Goal: Browse casually

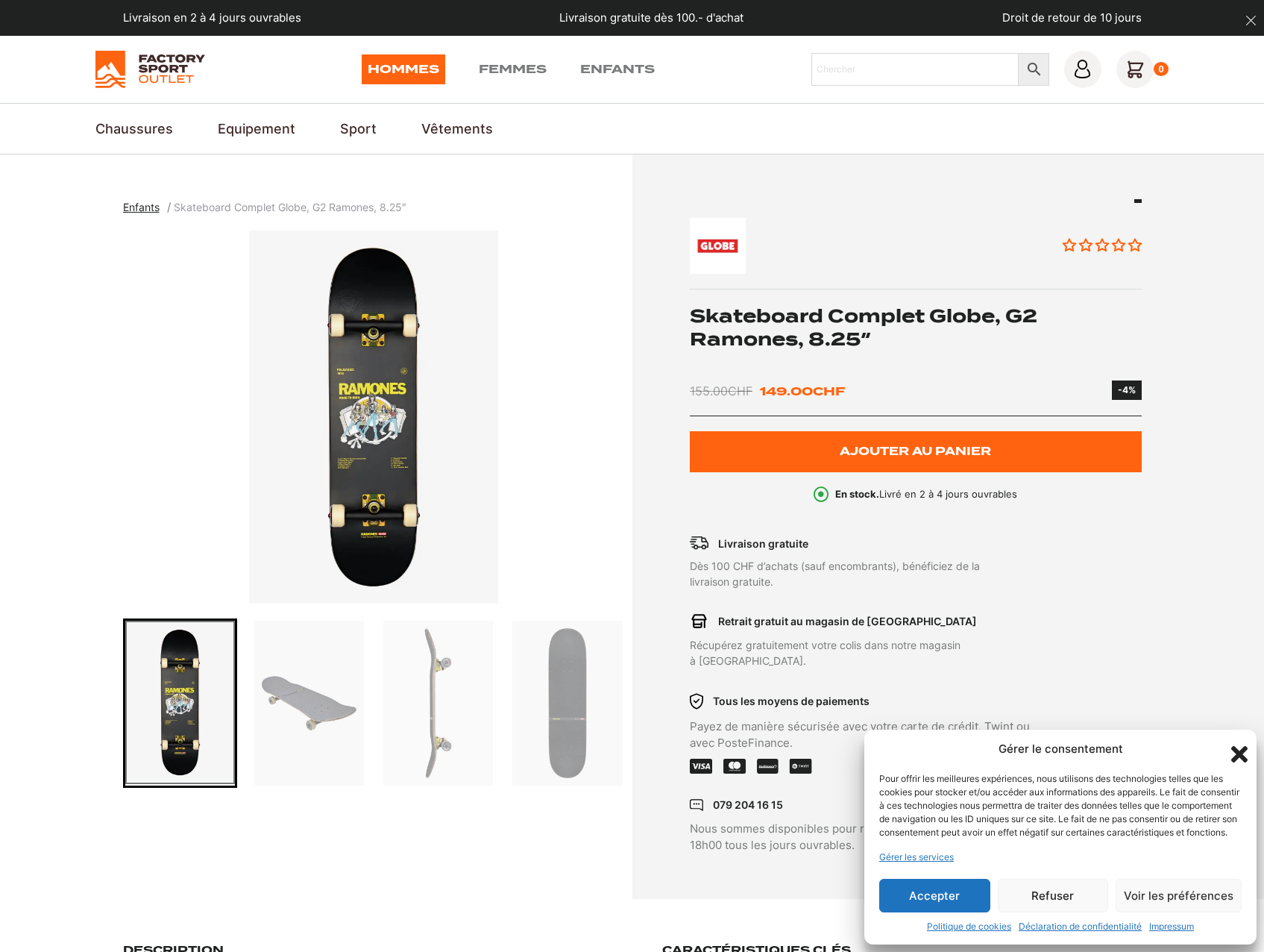
click at [1229, 745] on icon "Fermer la boîte de dialogue" at bounding box center [1239, 754] width 25 height 25
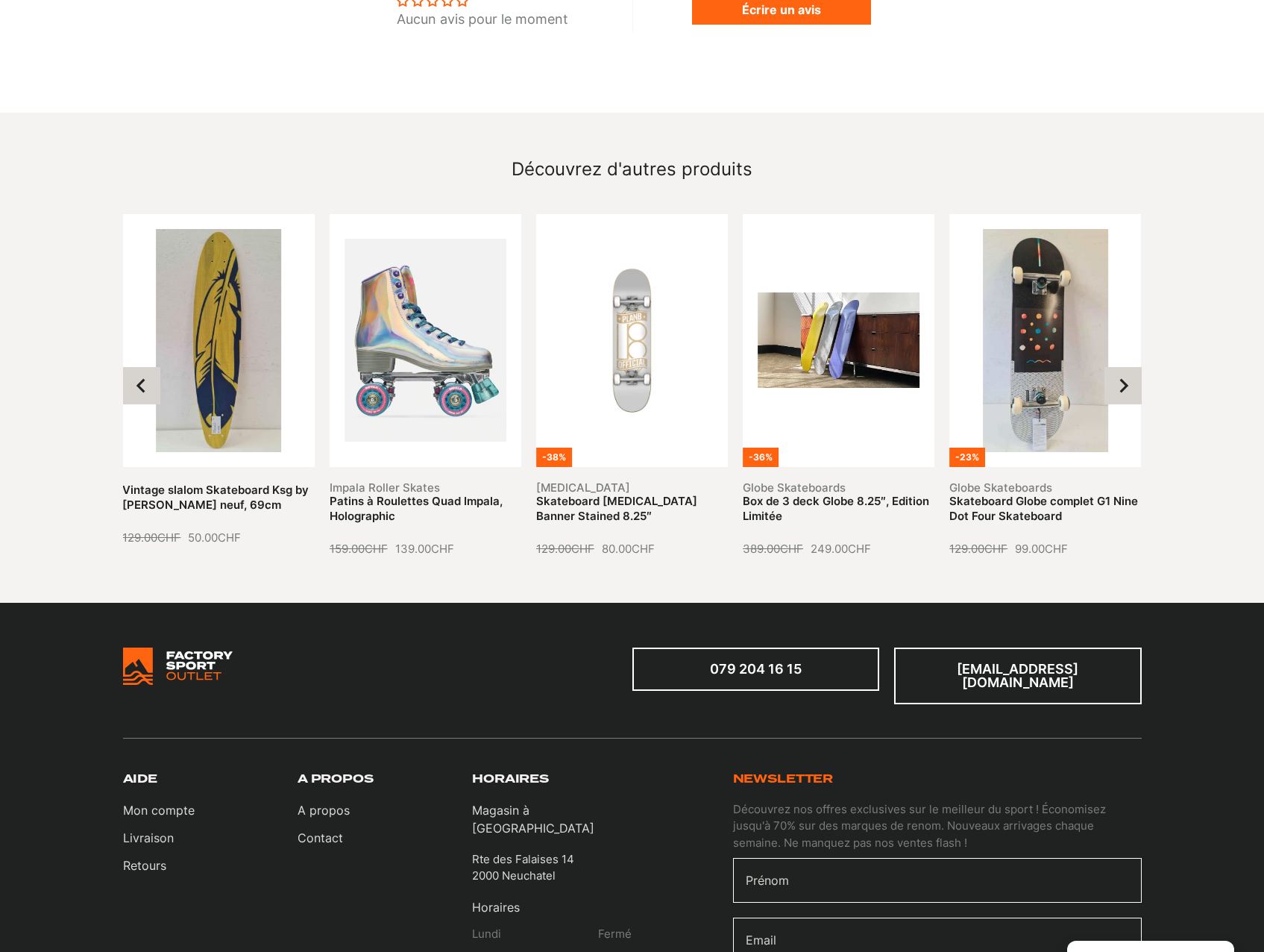
scroll to position [1268, 0]
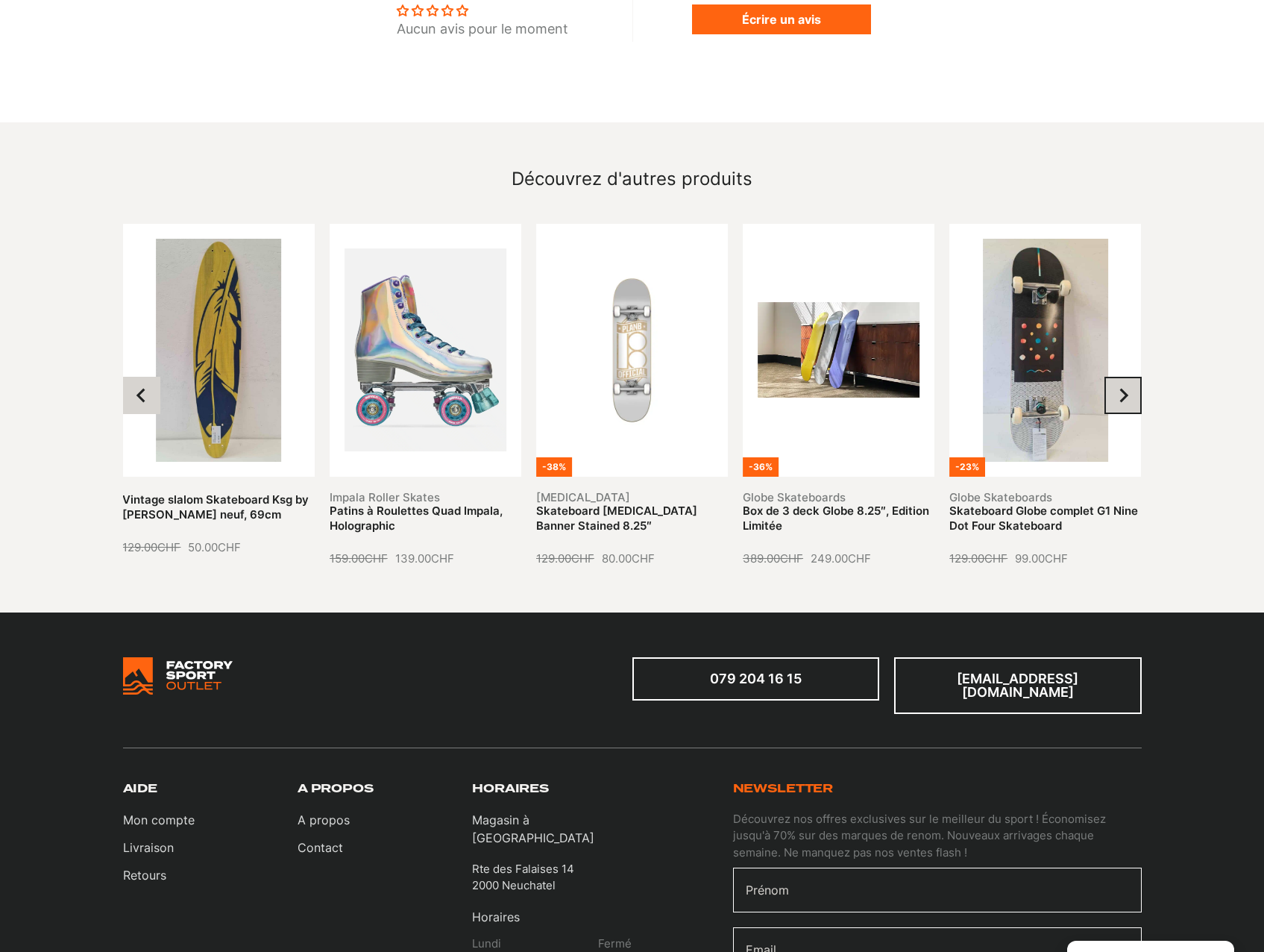
click at [1128, 388] on icon "Next slide" at bounding box center [1123, 395] width 15 height 15
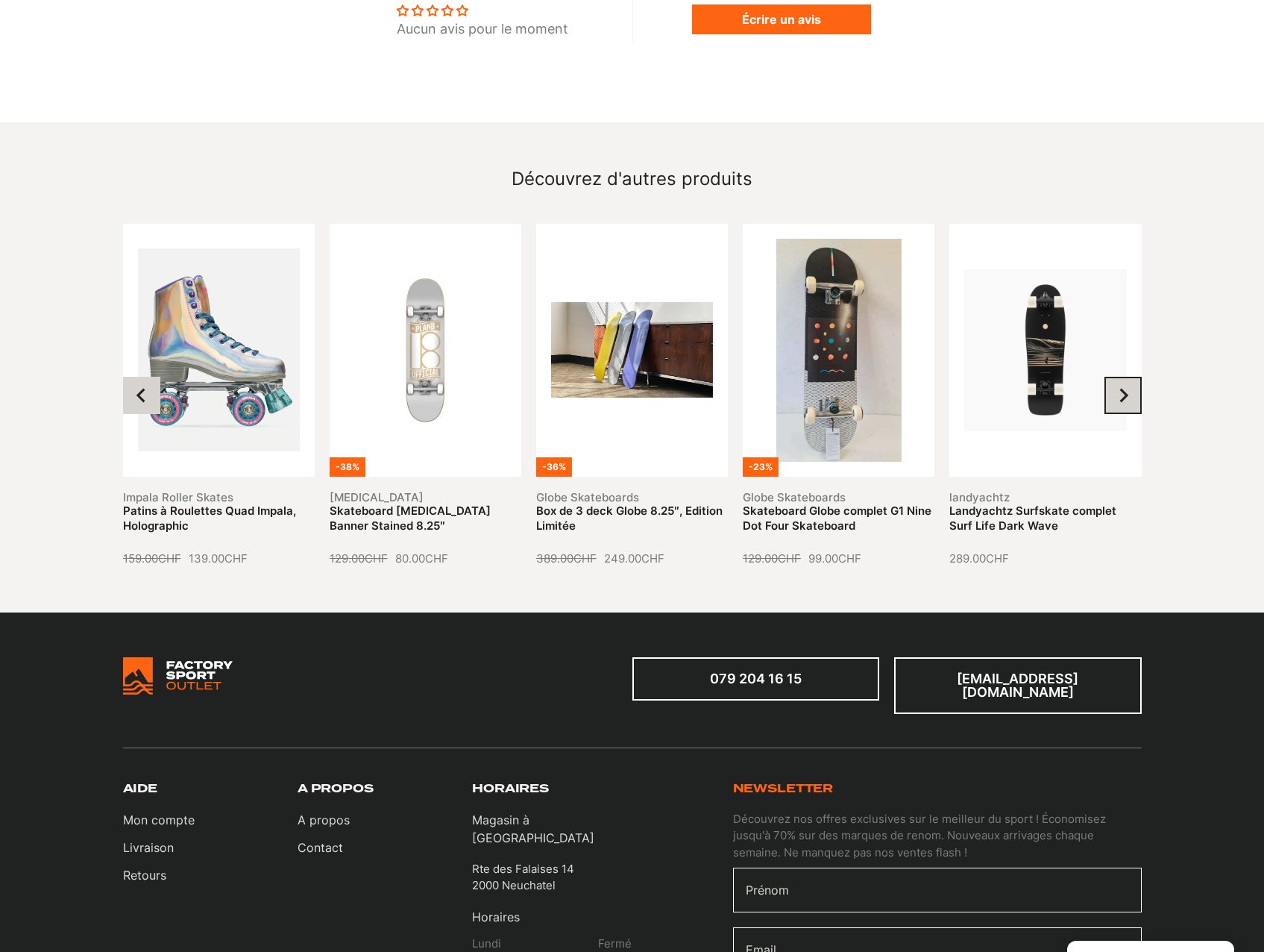
click at [1128, 388] on icon "Next slide" at bounding box center [1123, 395] width 15 height 15
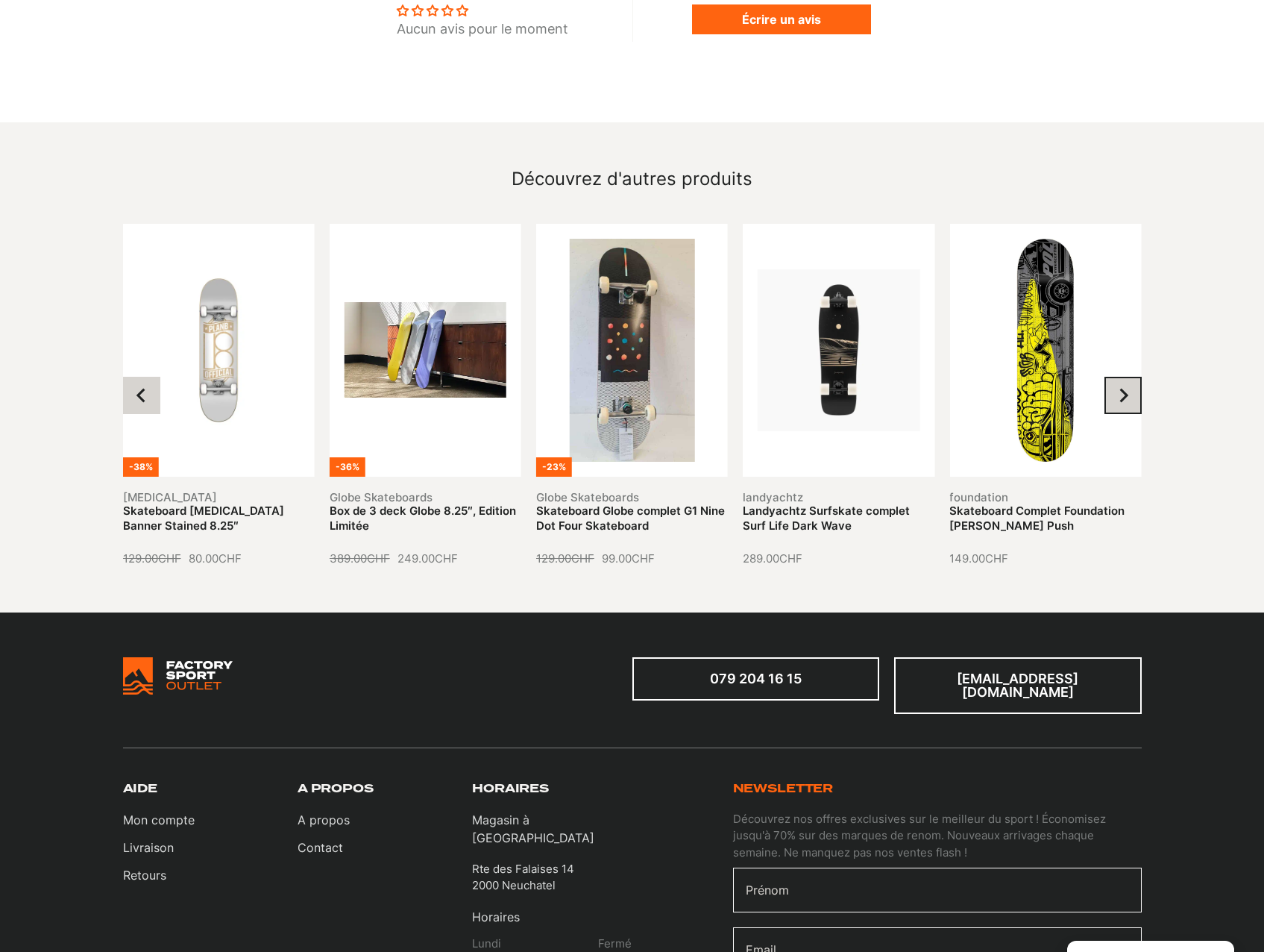
click at [1128, 388] on icon "Next slide" at bounding box center [1123, 395] width 15 height 15
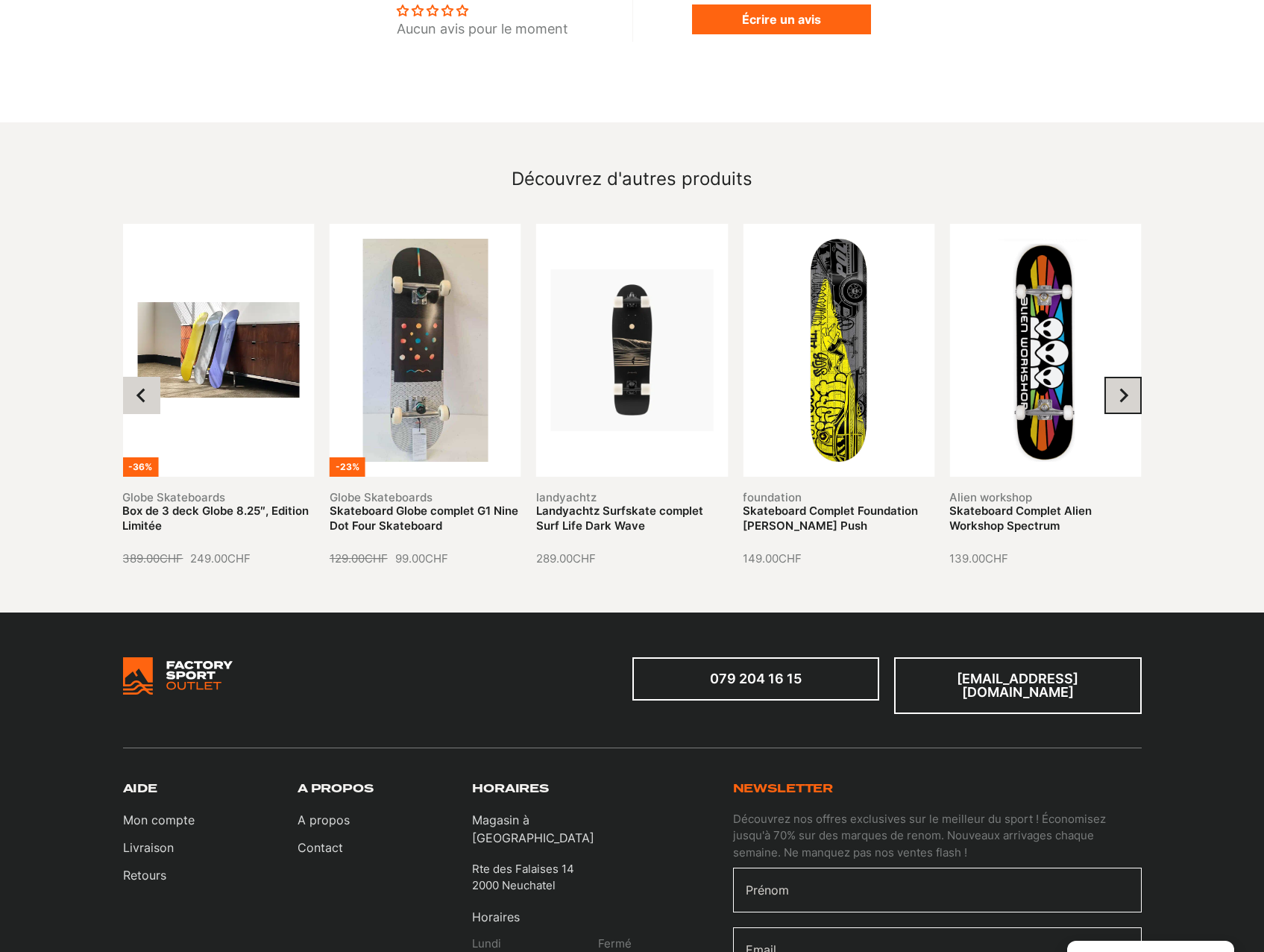
click at [1128, 388] on icon "Next slide" at bounding box center [1123, 395] width 15 height 15
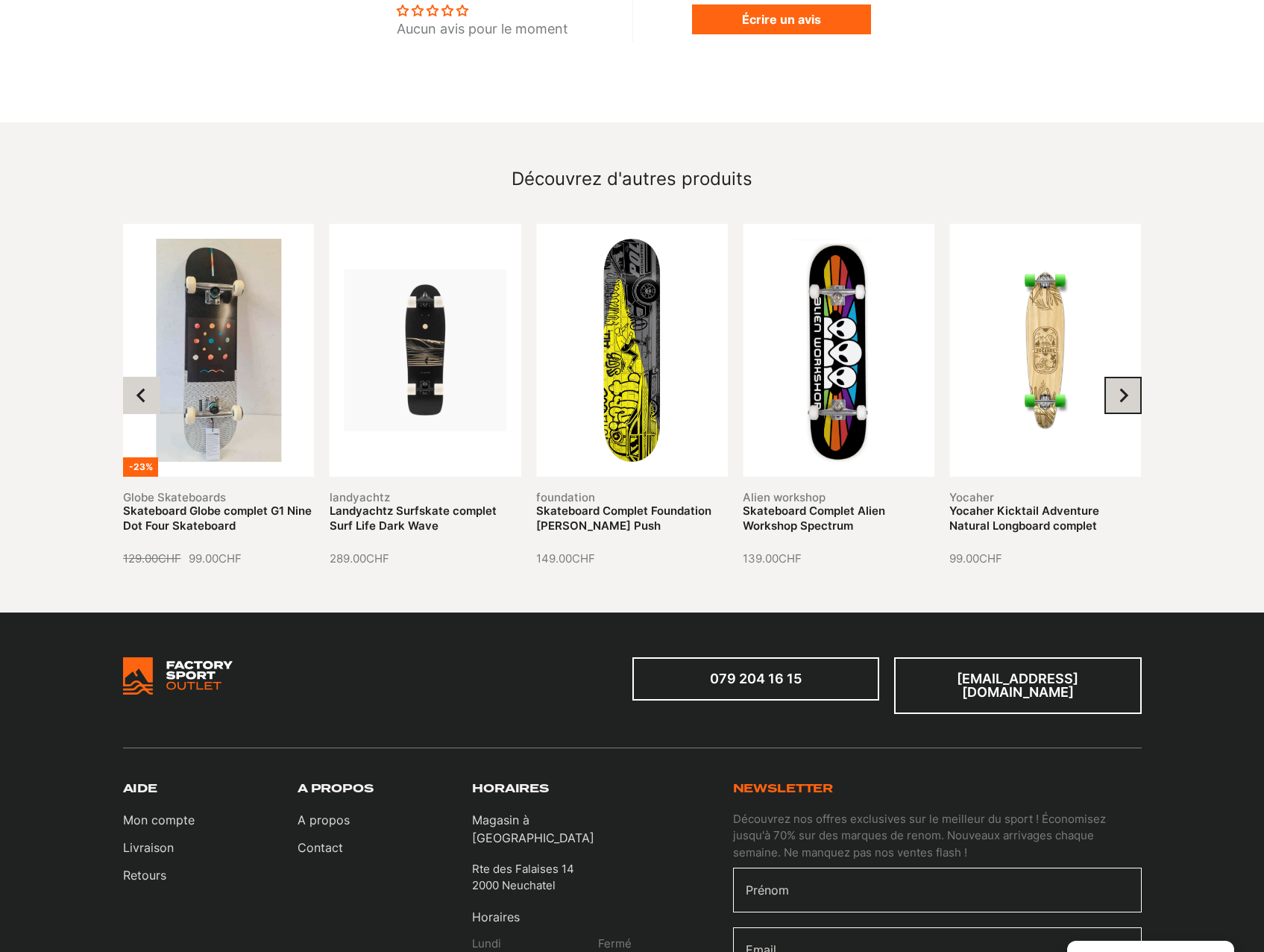
click at [1128, 388] on icon "Next slide" at bounding box center [1123, 395] width 15 height 15
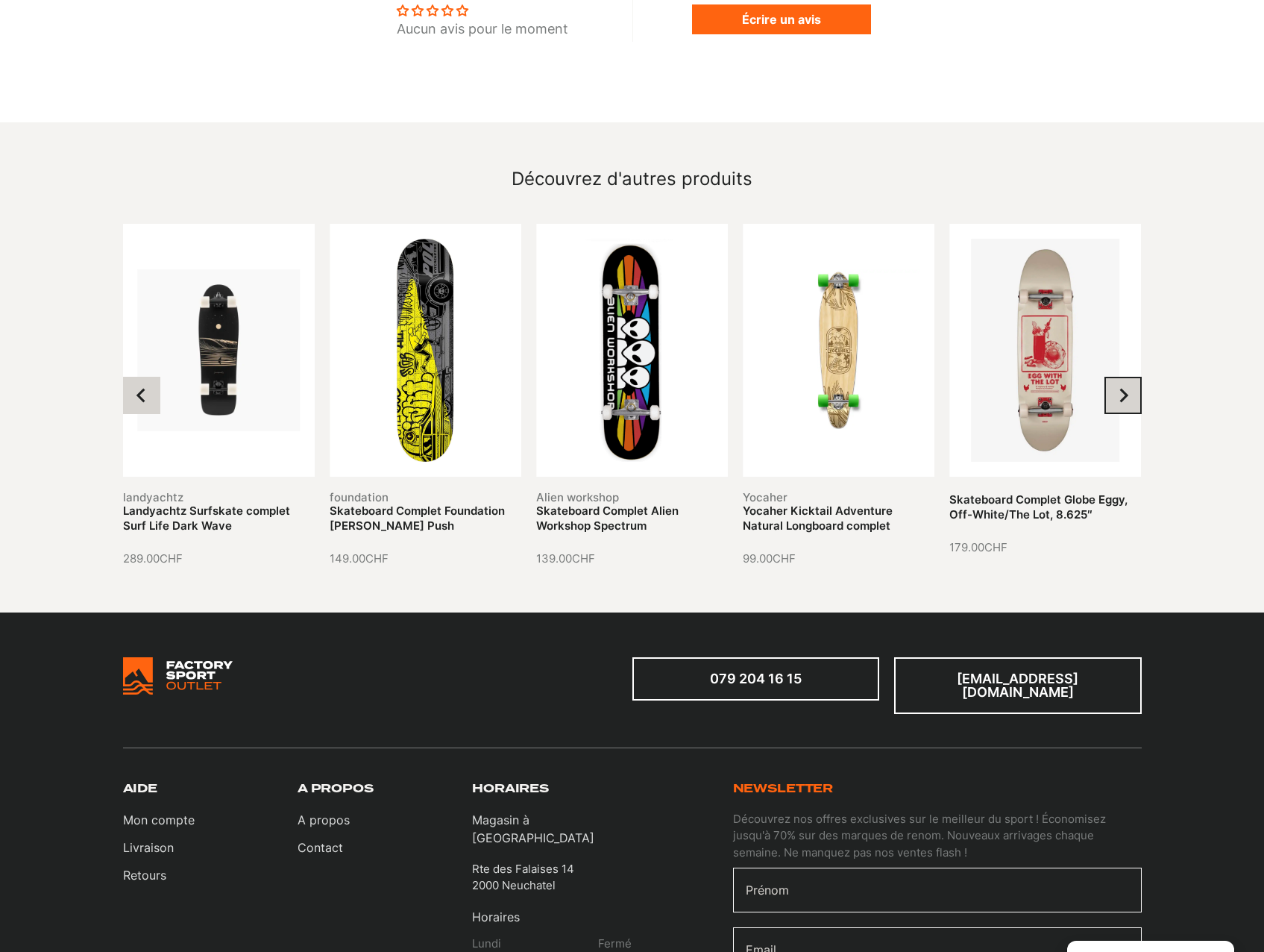
click at [1128, 388] on icon "Next slide" at bounding box center [1123, 395] width 15 height 15
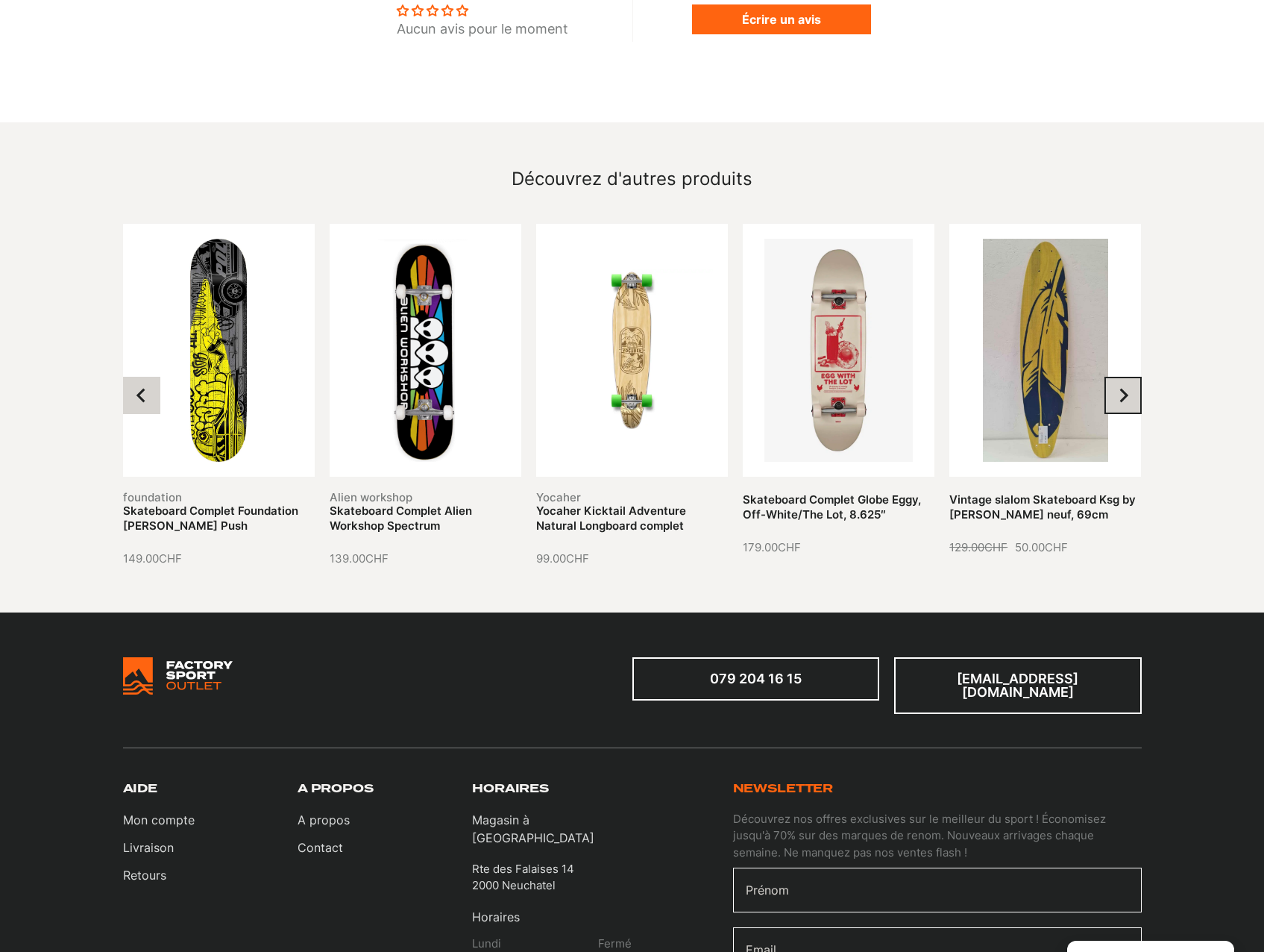
click at [1128, 388] on icon "Next slide" at bounding box center [1123, 395] width 15 height 15
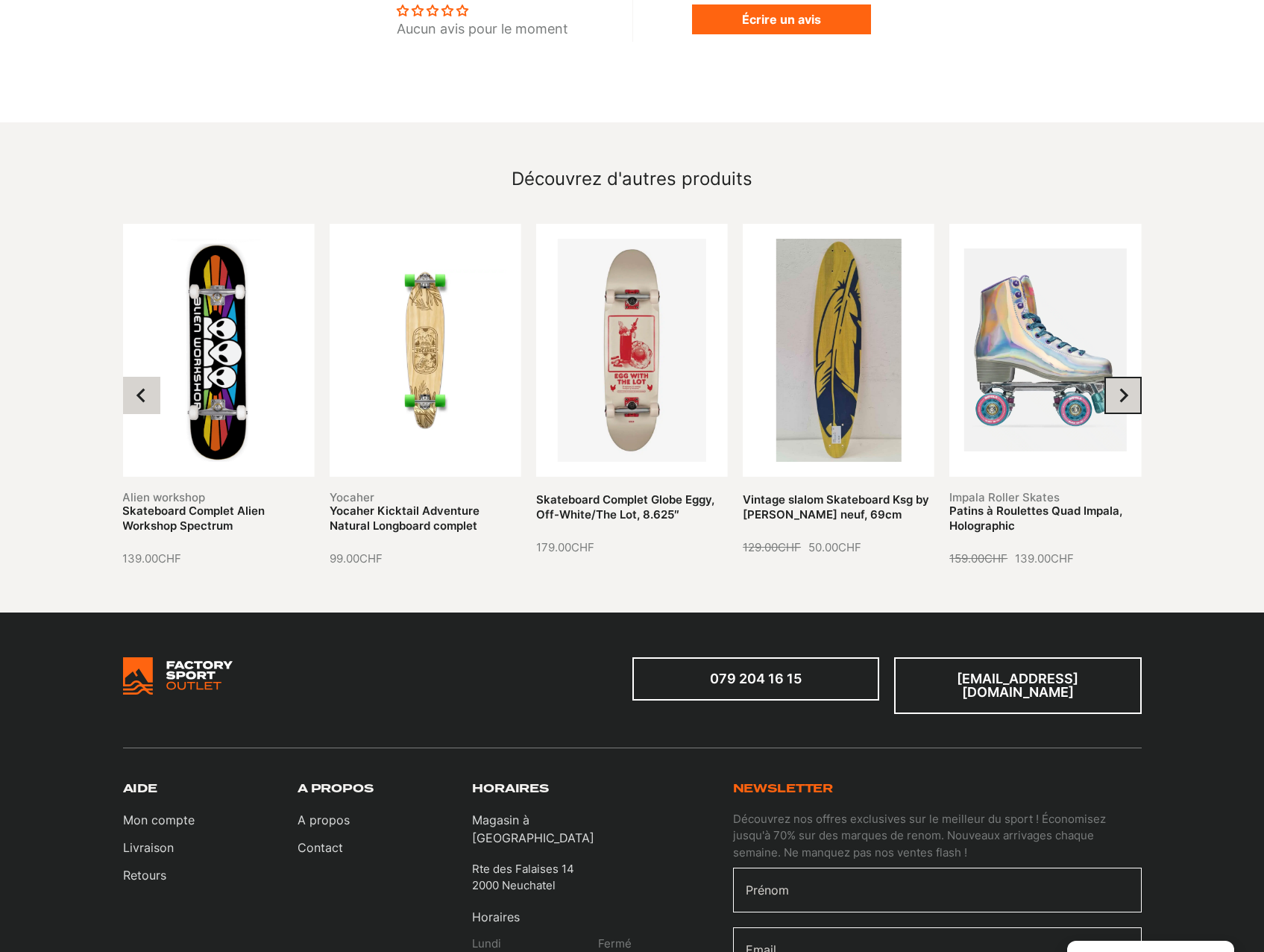
click at [1128, 388] on icon "Next slide" at bounding box center [1123, 395] width 15 height 15
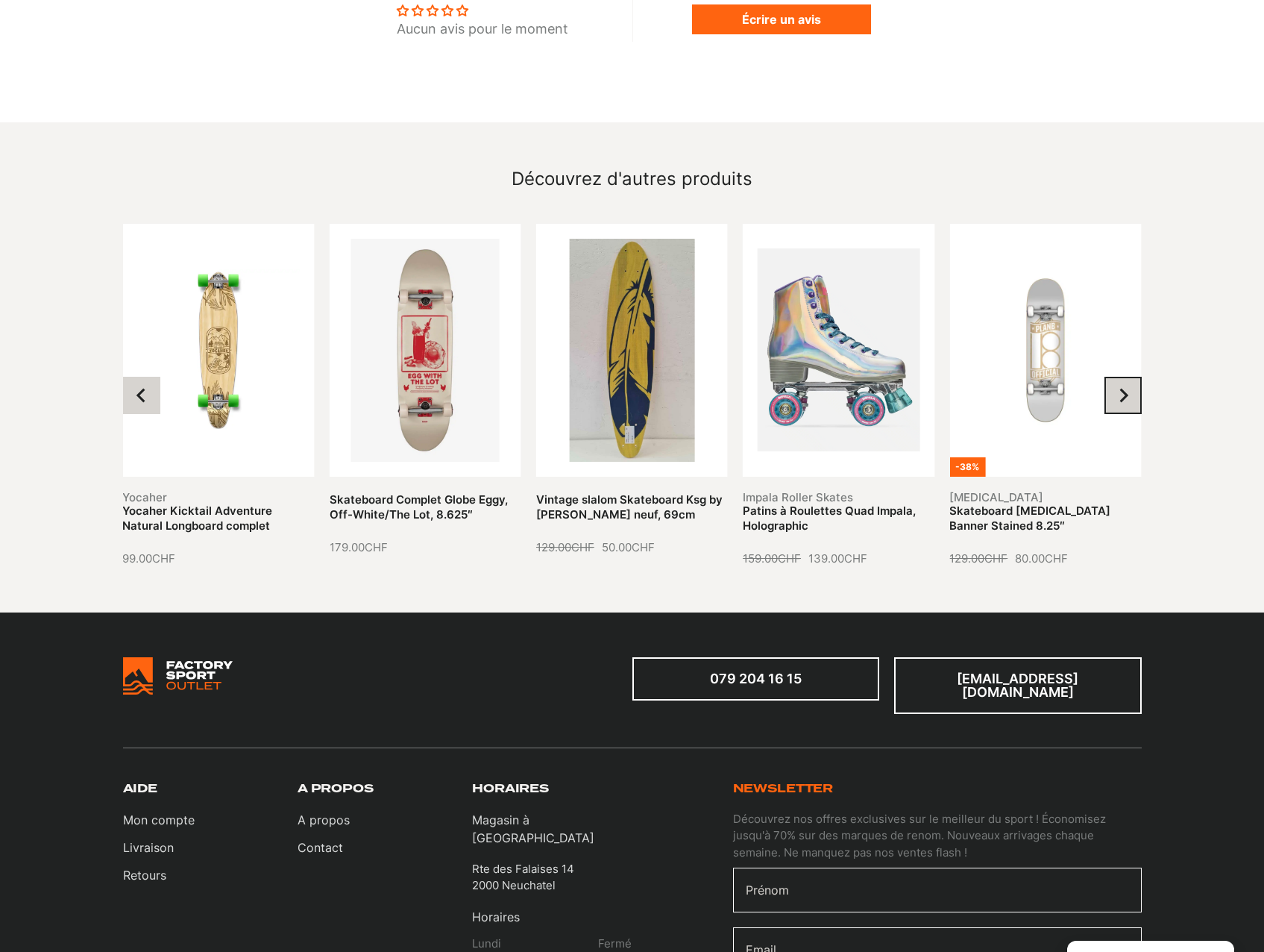
click at [1128, 388] on icon "Next slide" at bounding box center [1123, 395] width 15 height 15
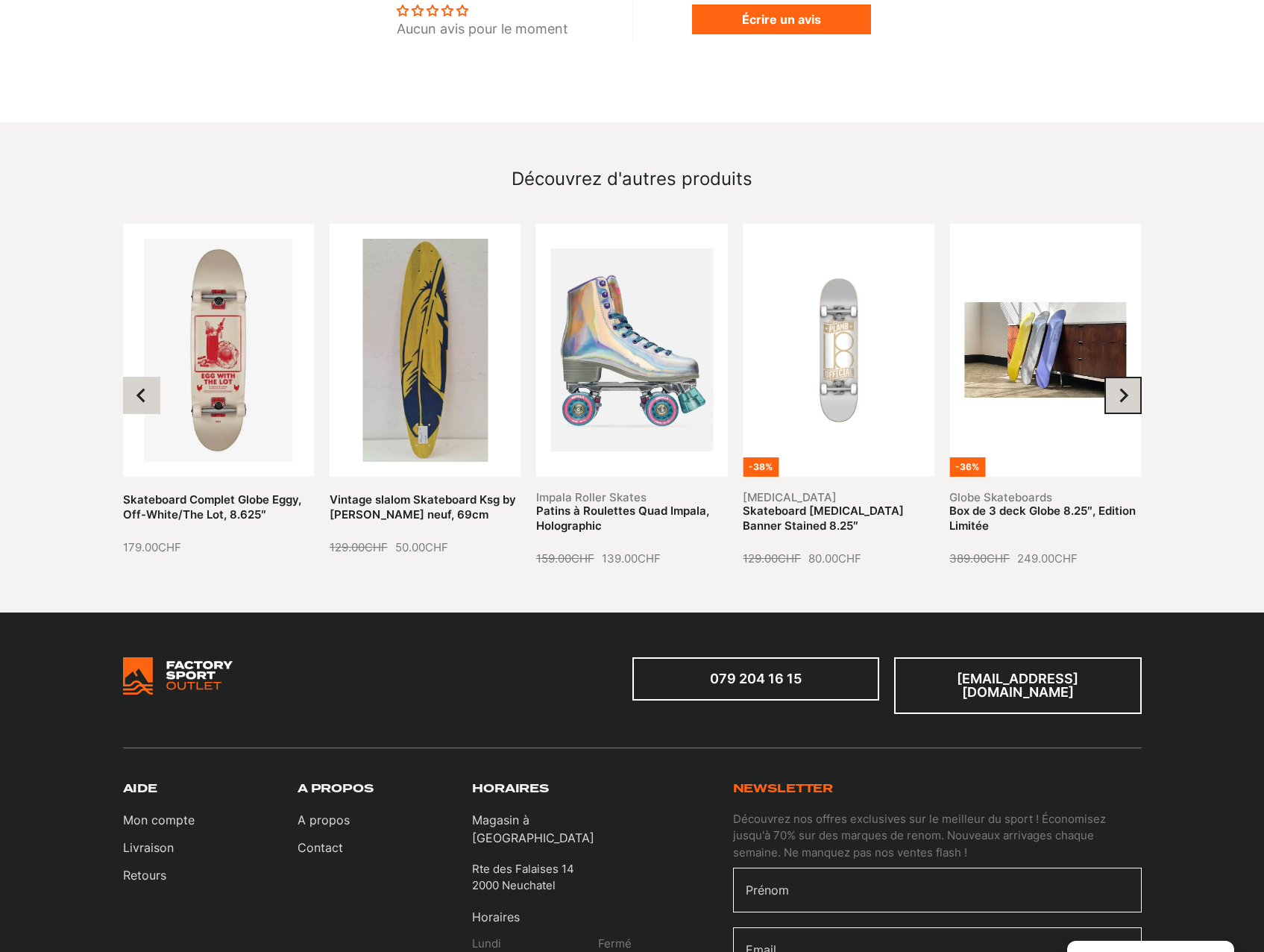
click at [1128, 388] on icon "Next slide" at bounding box center [1123, 395] width 15 height 15
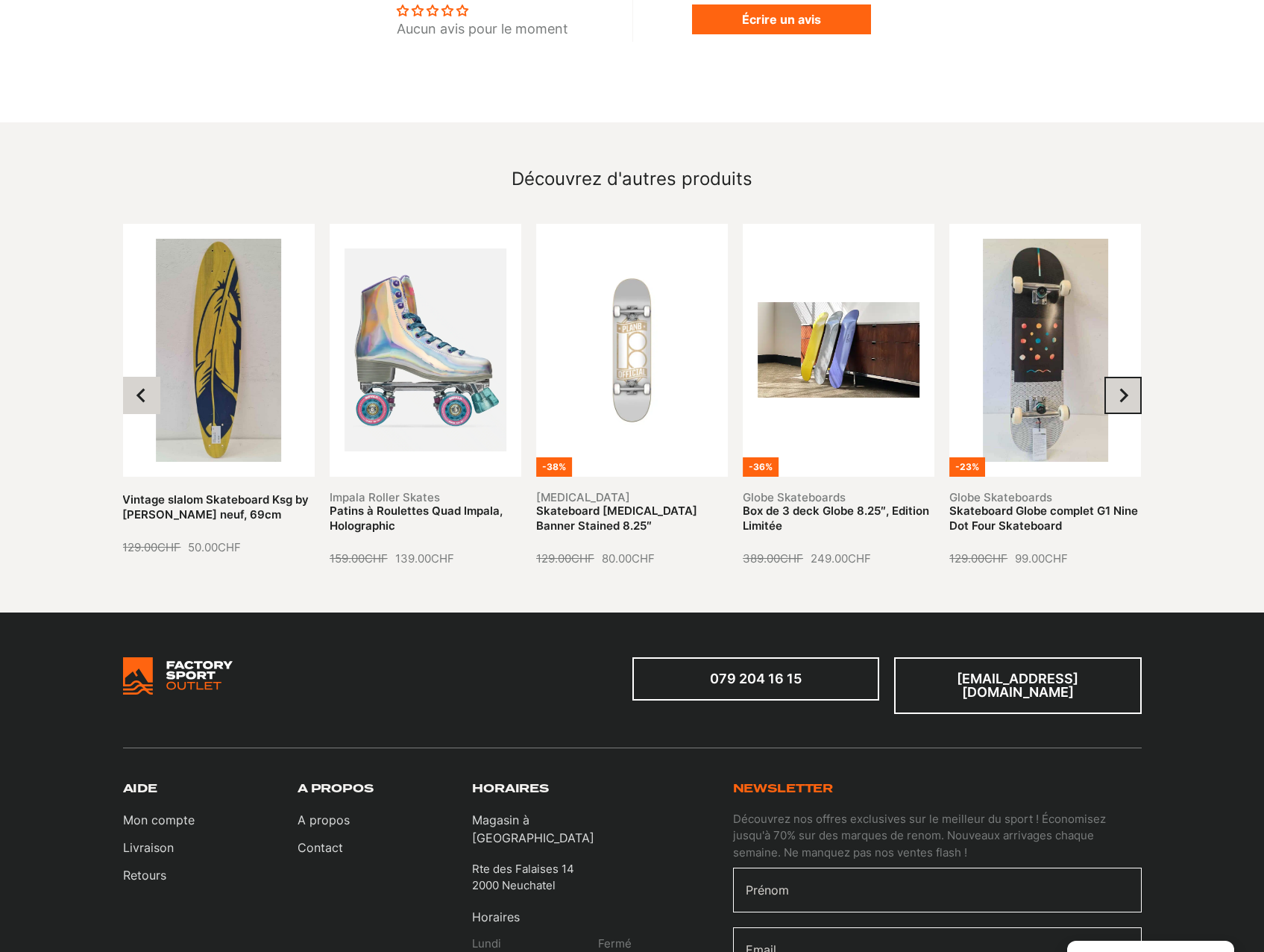
click at [1128, 388] on icon "Next slide" at bounding box center [1123, 395] width 15 height 15
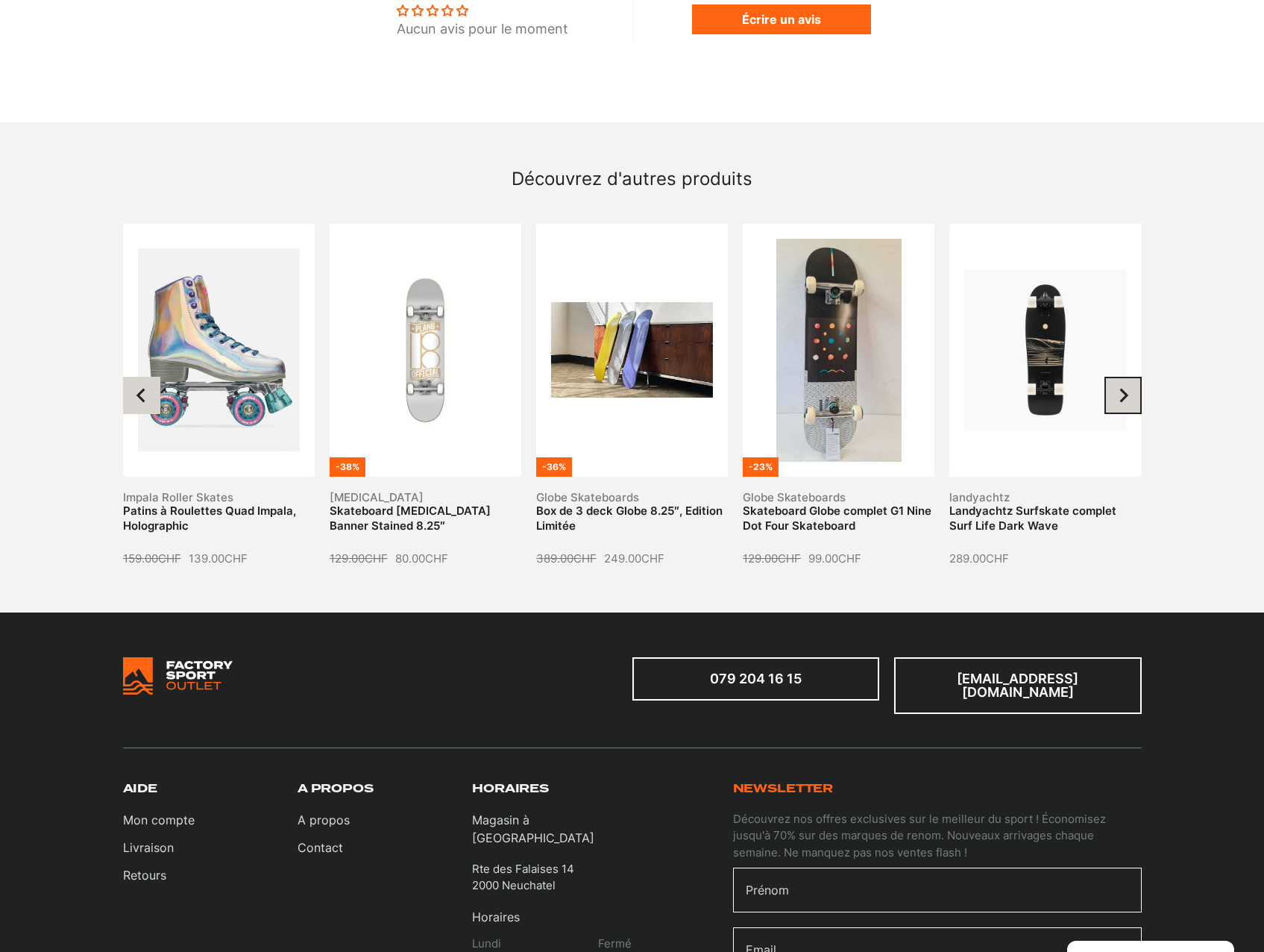
click at [1128, 388] on icon "Next slide" at bounding box center [1123, 395] width 15 height 15
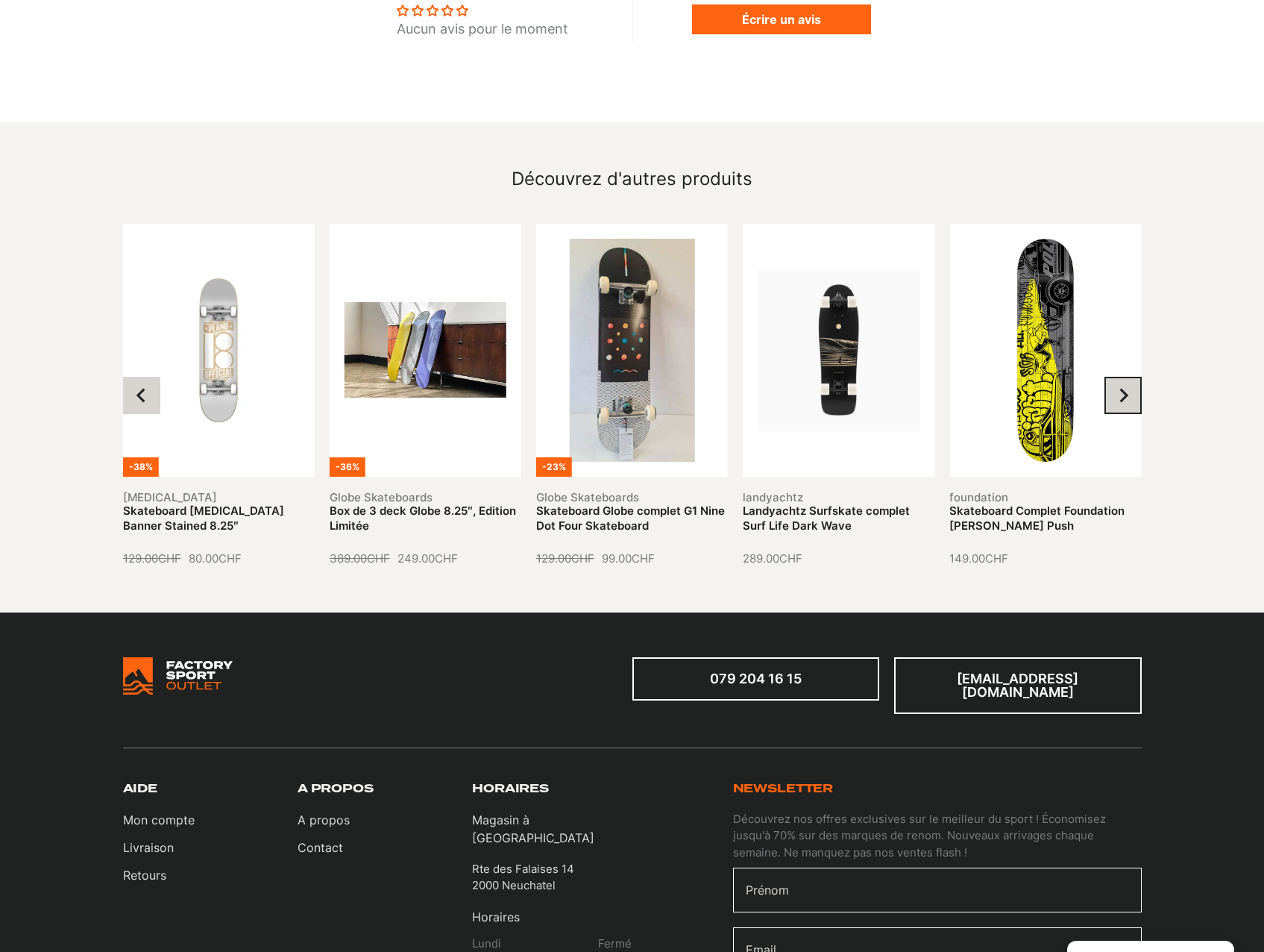
click at [1128, 388] on icon "Next slide" at bounding box center [1123, 395] width 15 height 15
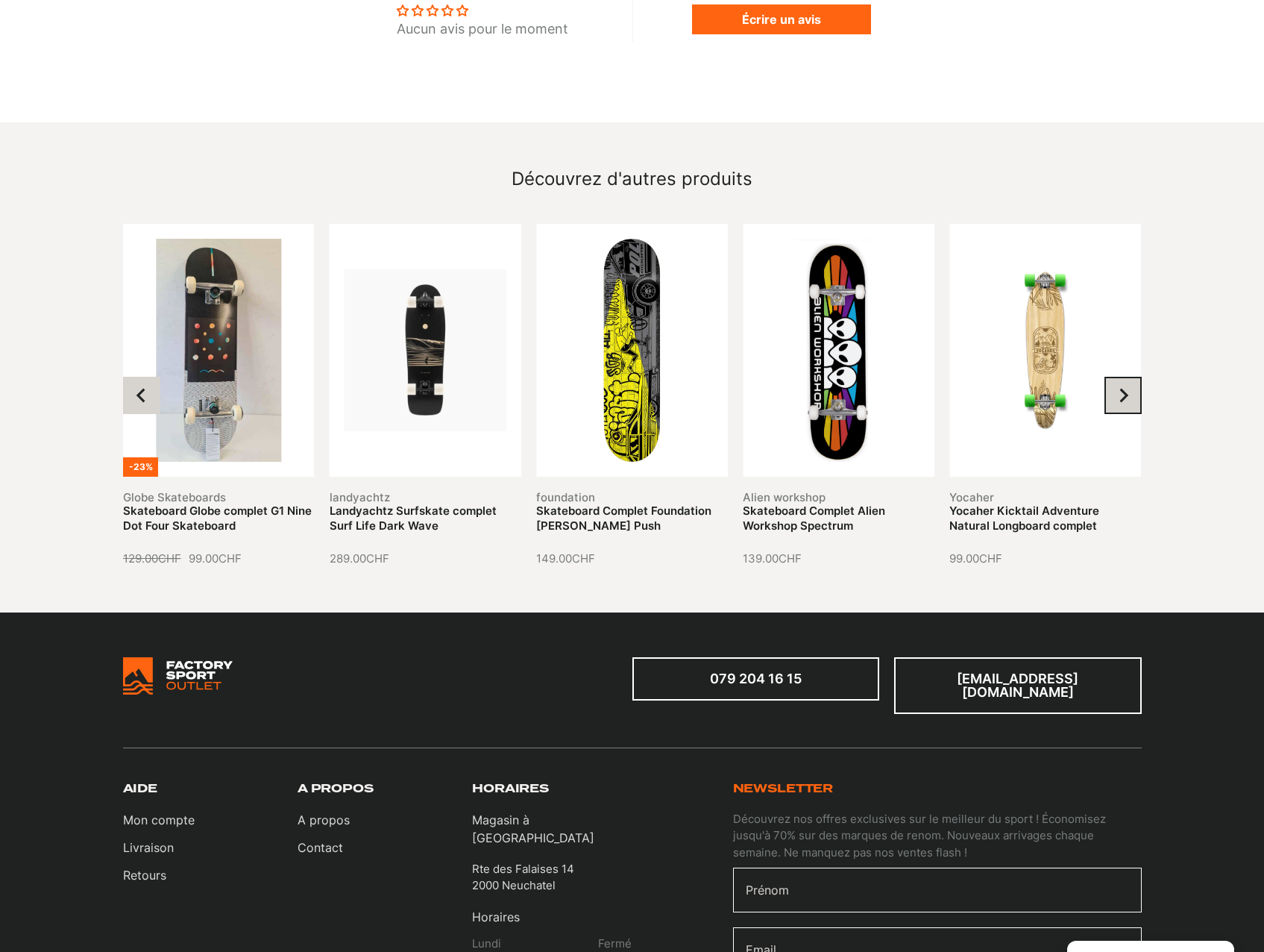
click at [1128, 388] on icon "Next slide" at bounding box center [1123, 395] width 15 height 15
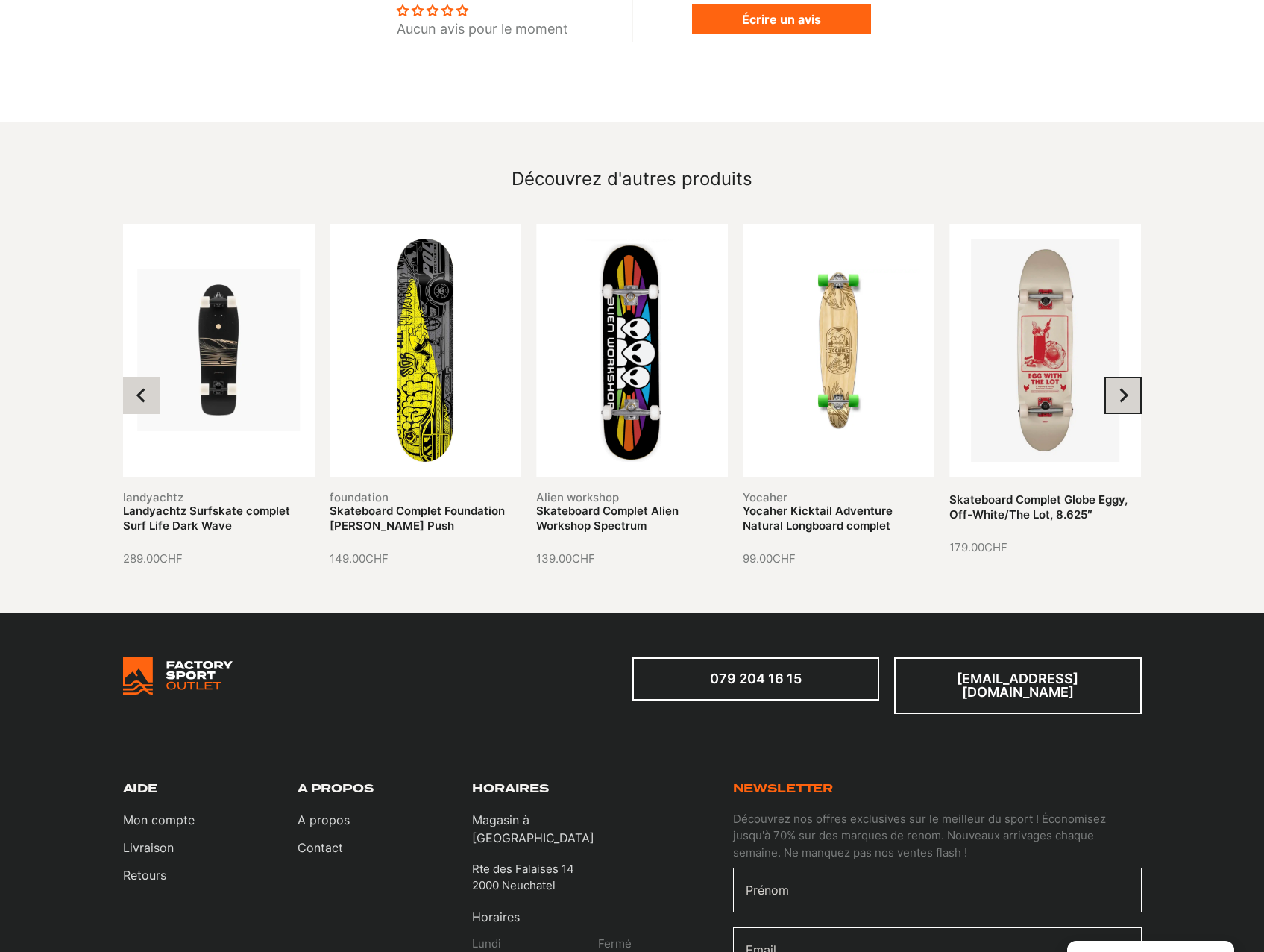
click at [1128, 388] on icon "Next slide" at bounding box center [1123, 395] width 15 height 15
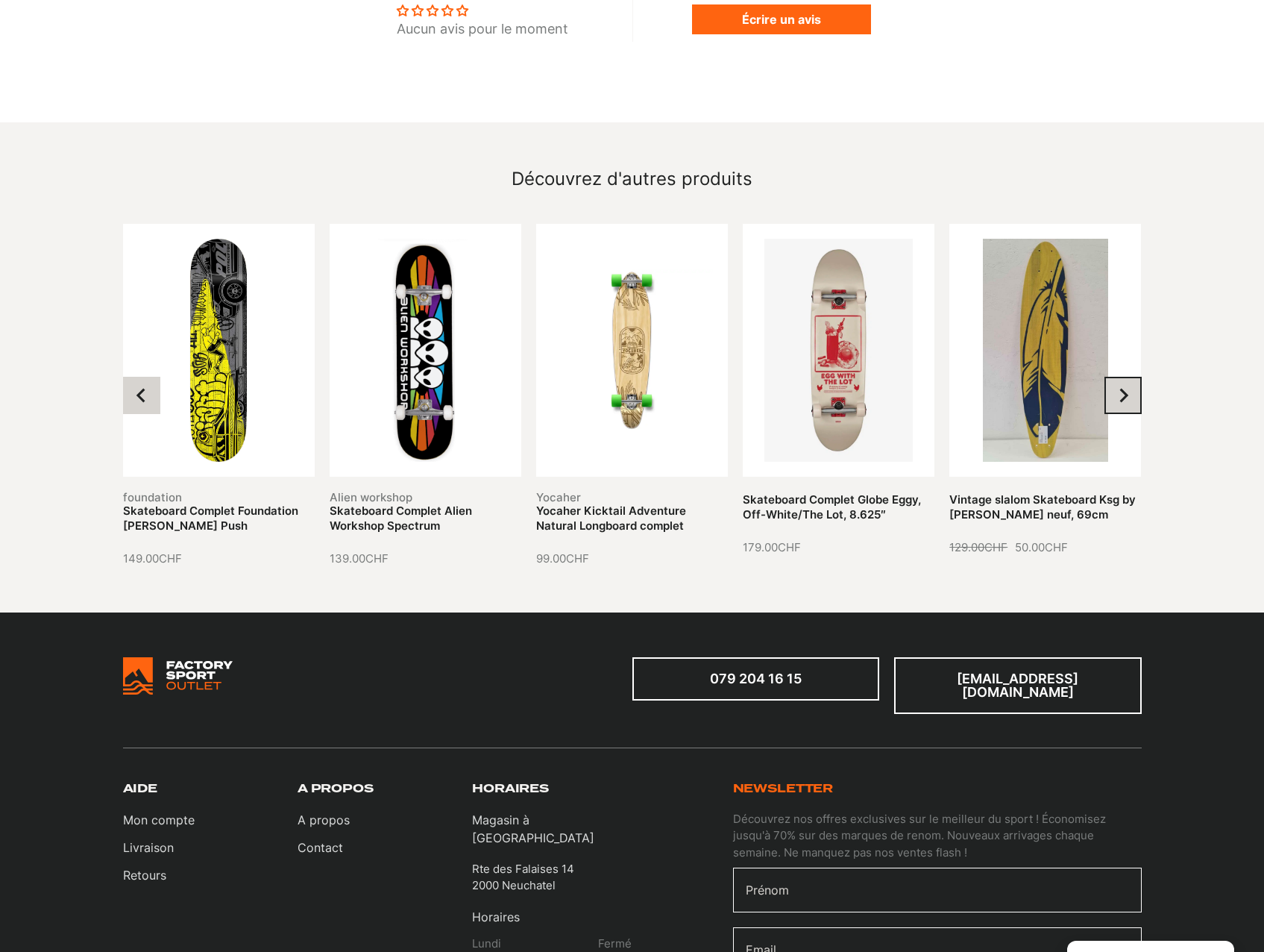
click at [1128, 388] on icon "Next slide" at bounding box center [1123, 395] width 15 height 15
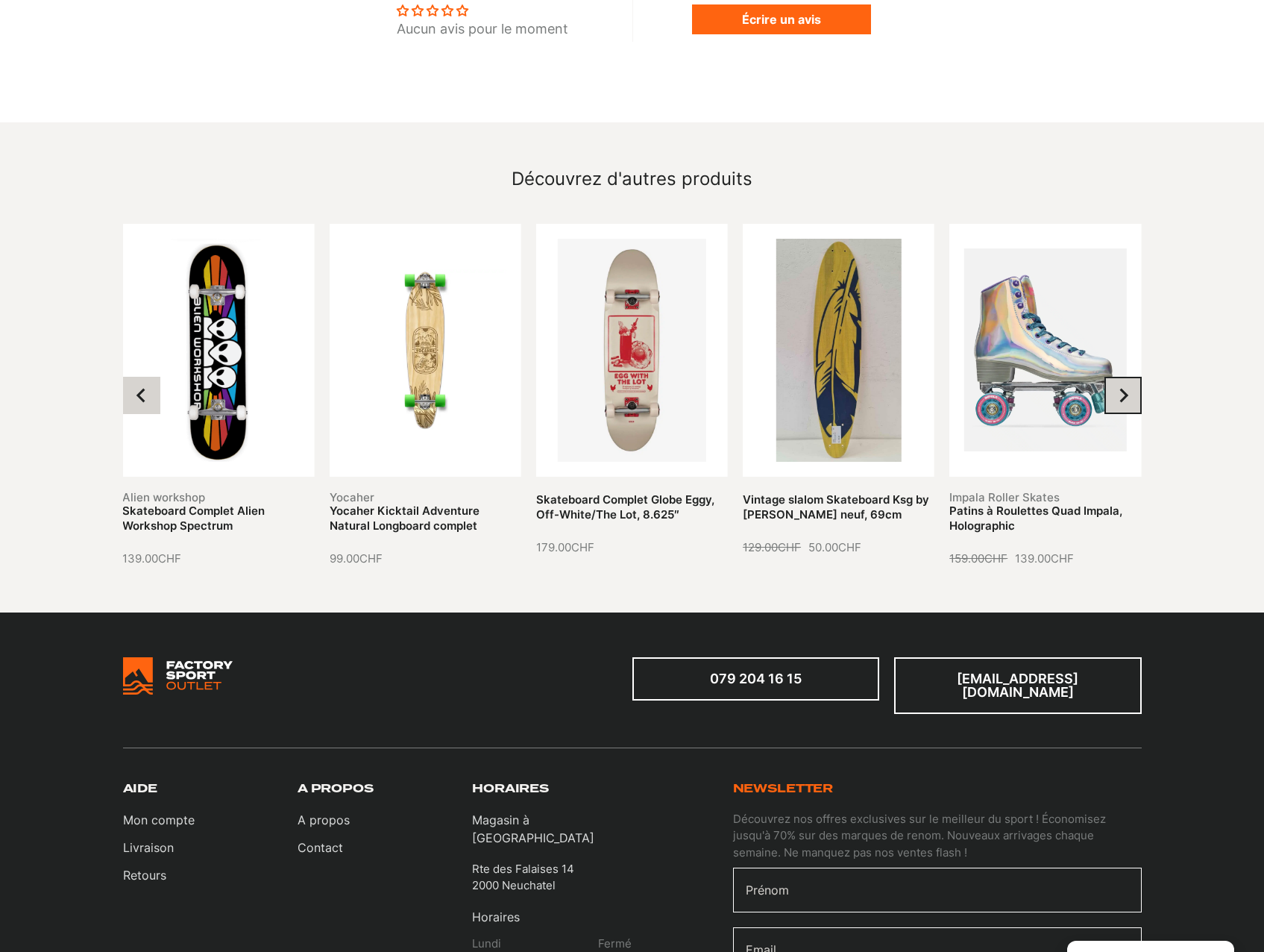
click at [1128, 388] on icon "Next slide" at bounding box center [1123, 395] width 15 height 15
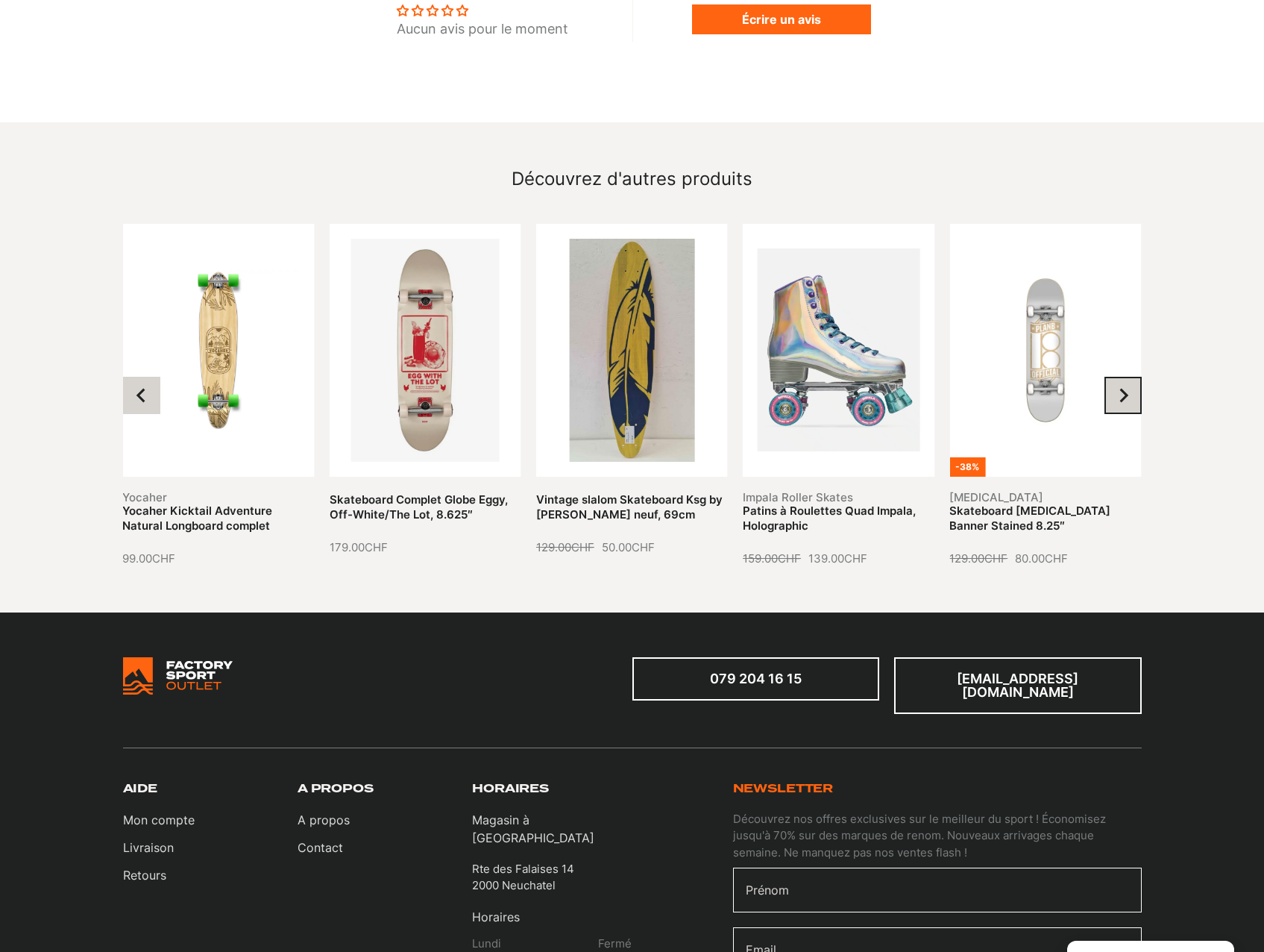
click at [1128, 388] on icon "Next slide" at bounding box center [1123, 395] width 15 height 15
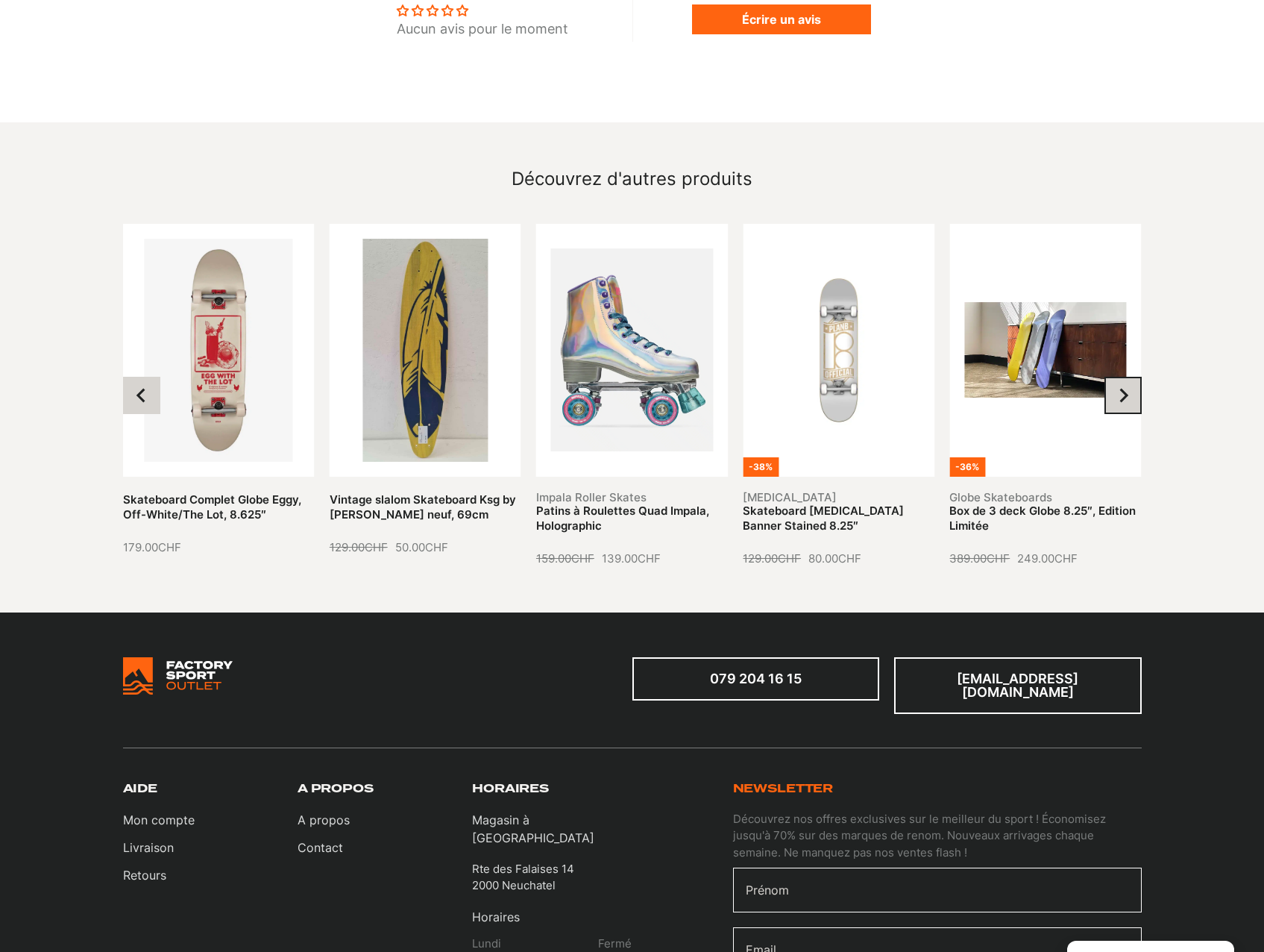
click at [1128, 388] on icon "Next slide" at bounding box center [1123, 395] width 15 height 15
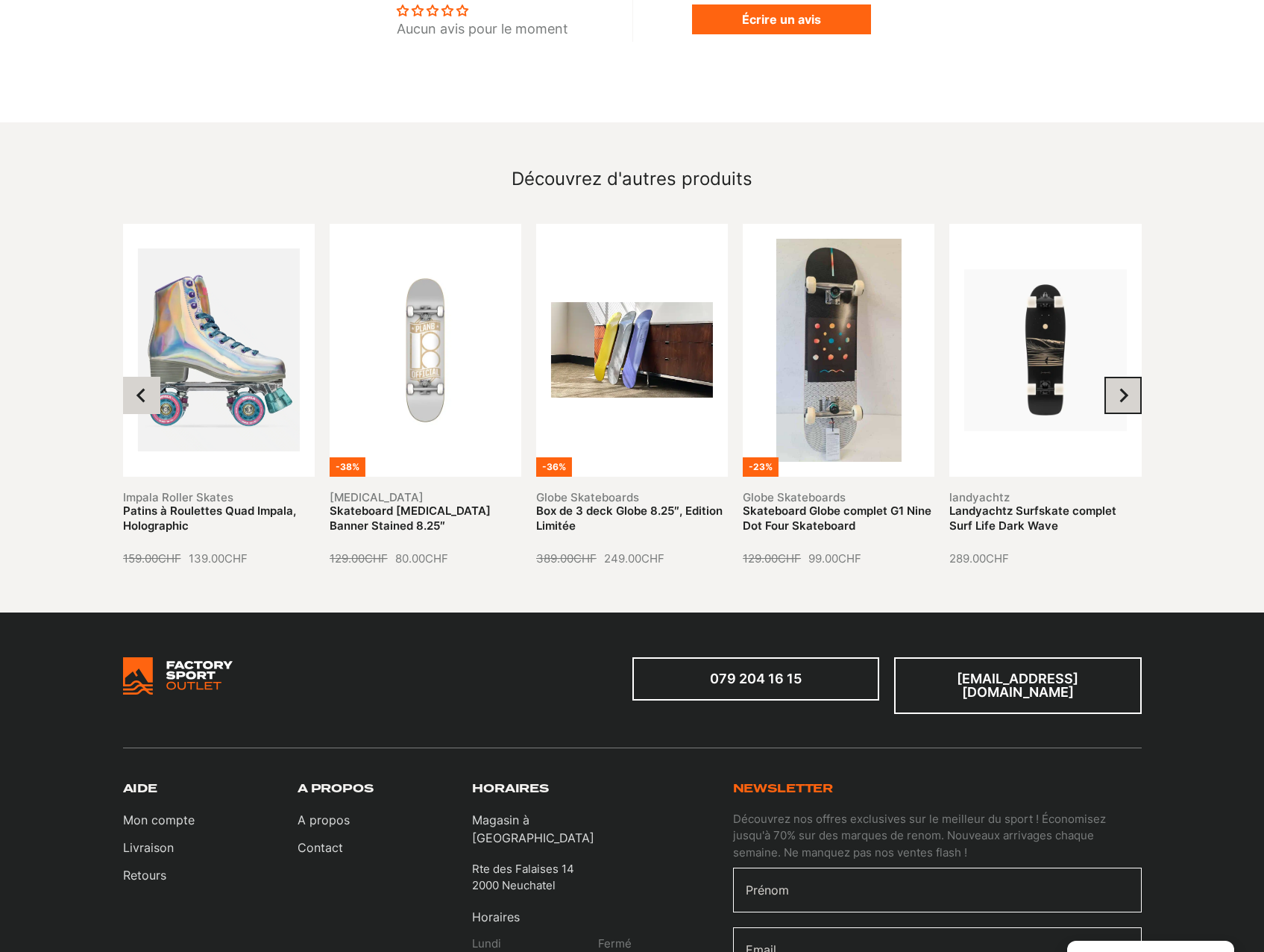
click at [1128, 388] on icon "Next slide" at bounding box center [1123, 395] width 15 height 15
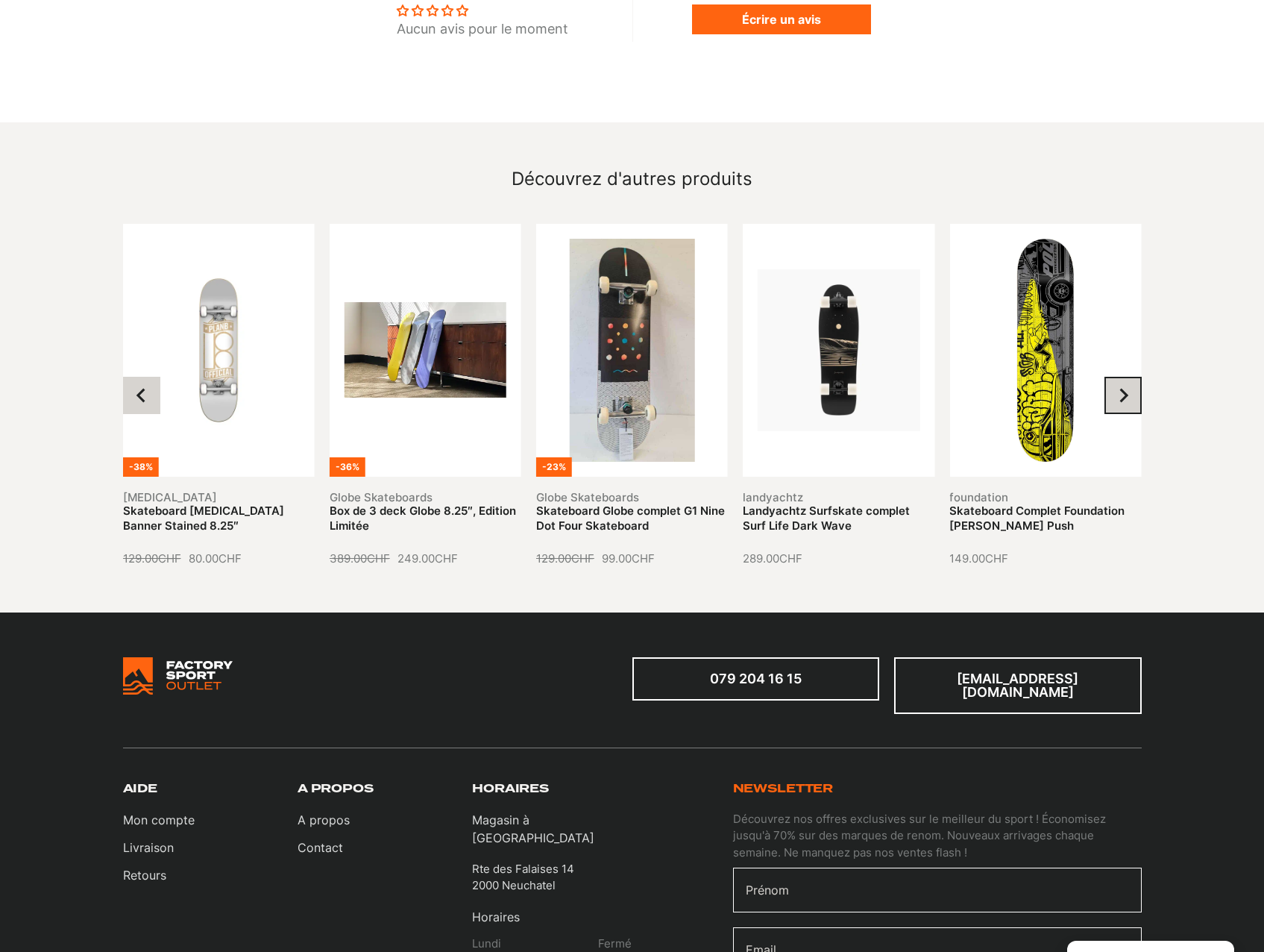
click at [1128, 388] on icon "Next slide" at bounding box center [1123, 395] width 15 height 15
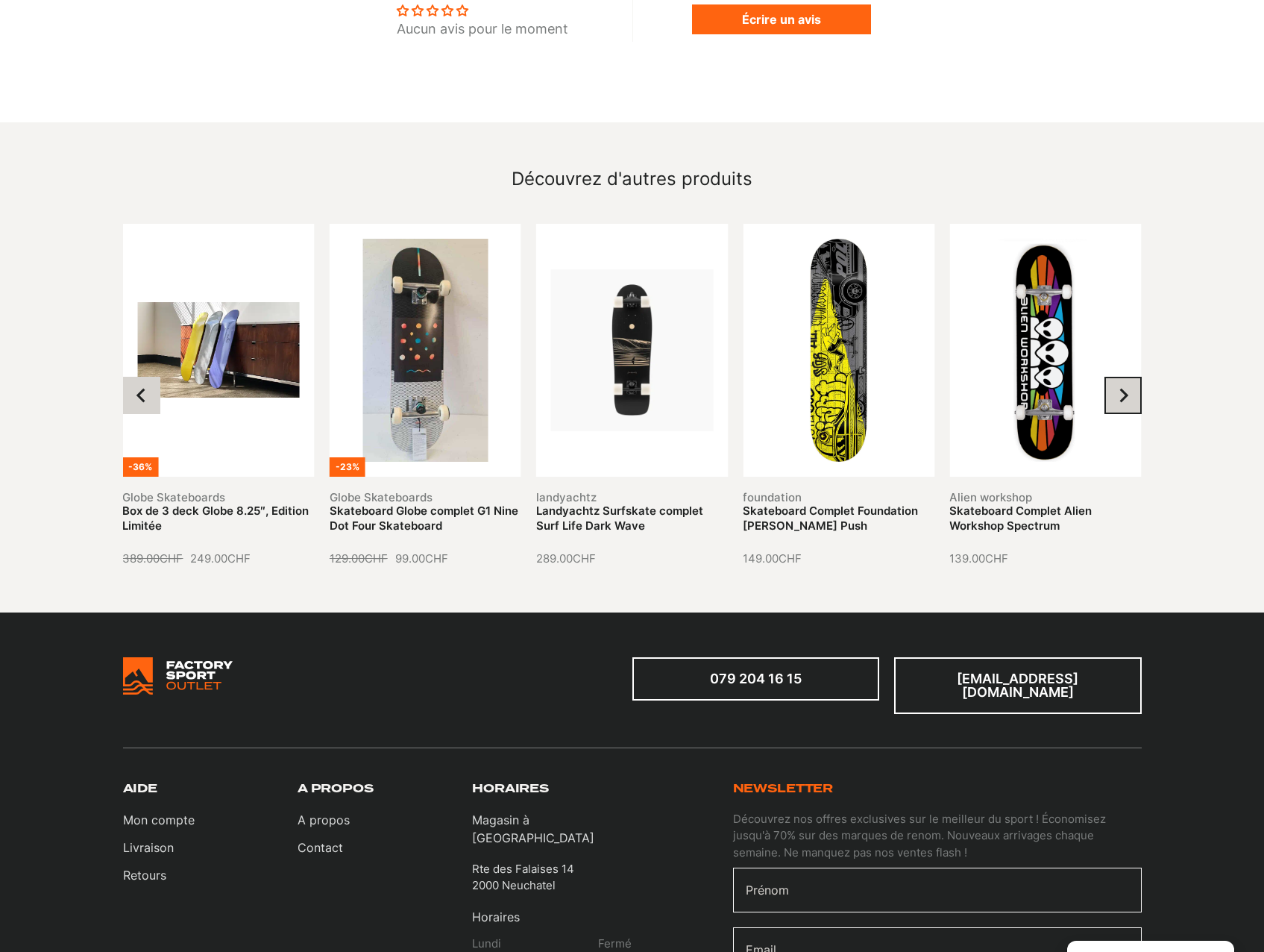
click at [1128, 388] on icon "Next slide" at bounding box center [1123, 395] width 15 height 15
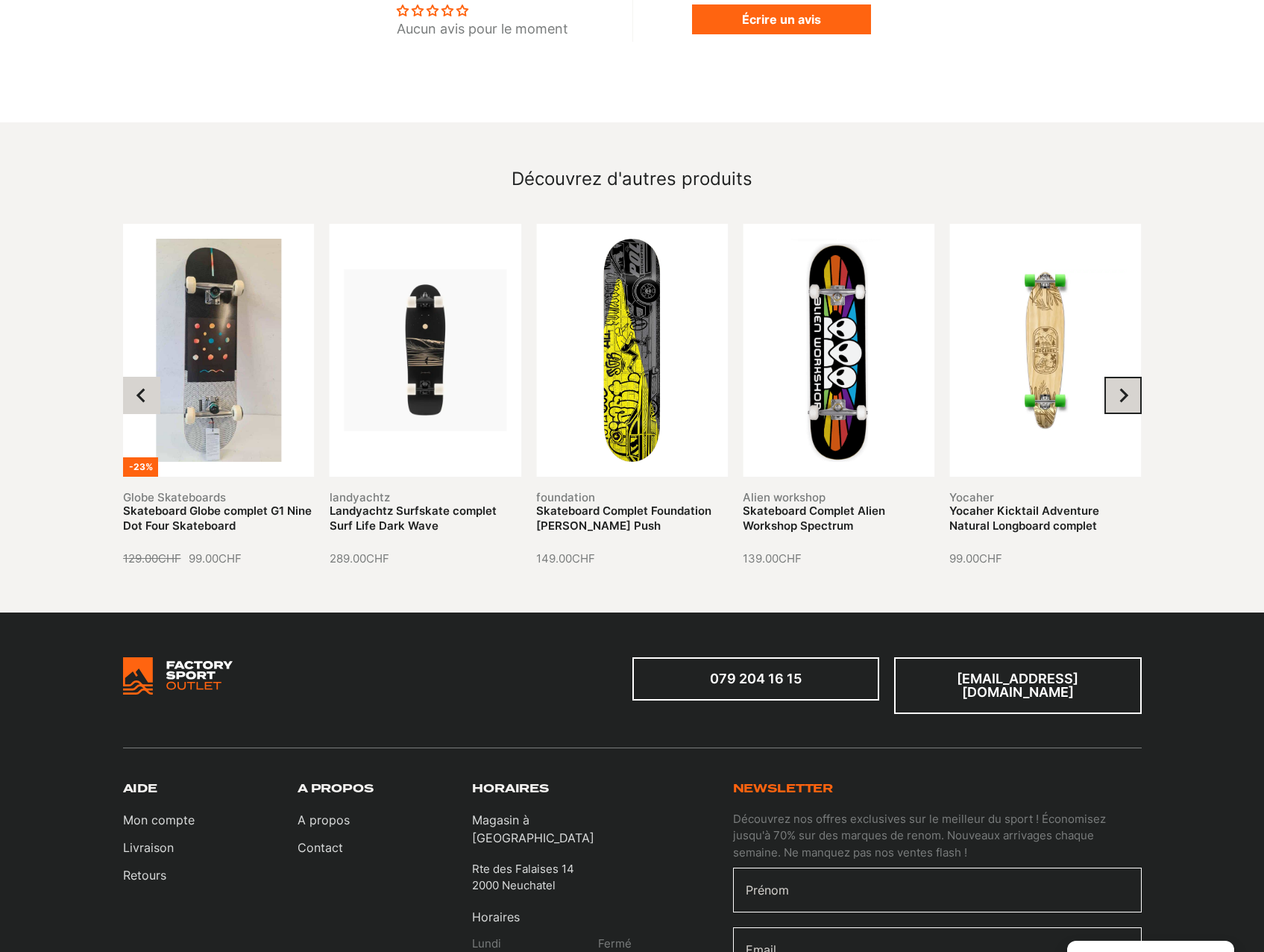
click at [1128, 388] on icon "Next slide" at bounding box center [1123, 395] width 15 height 15
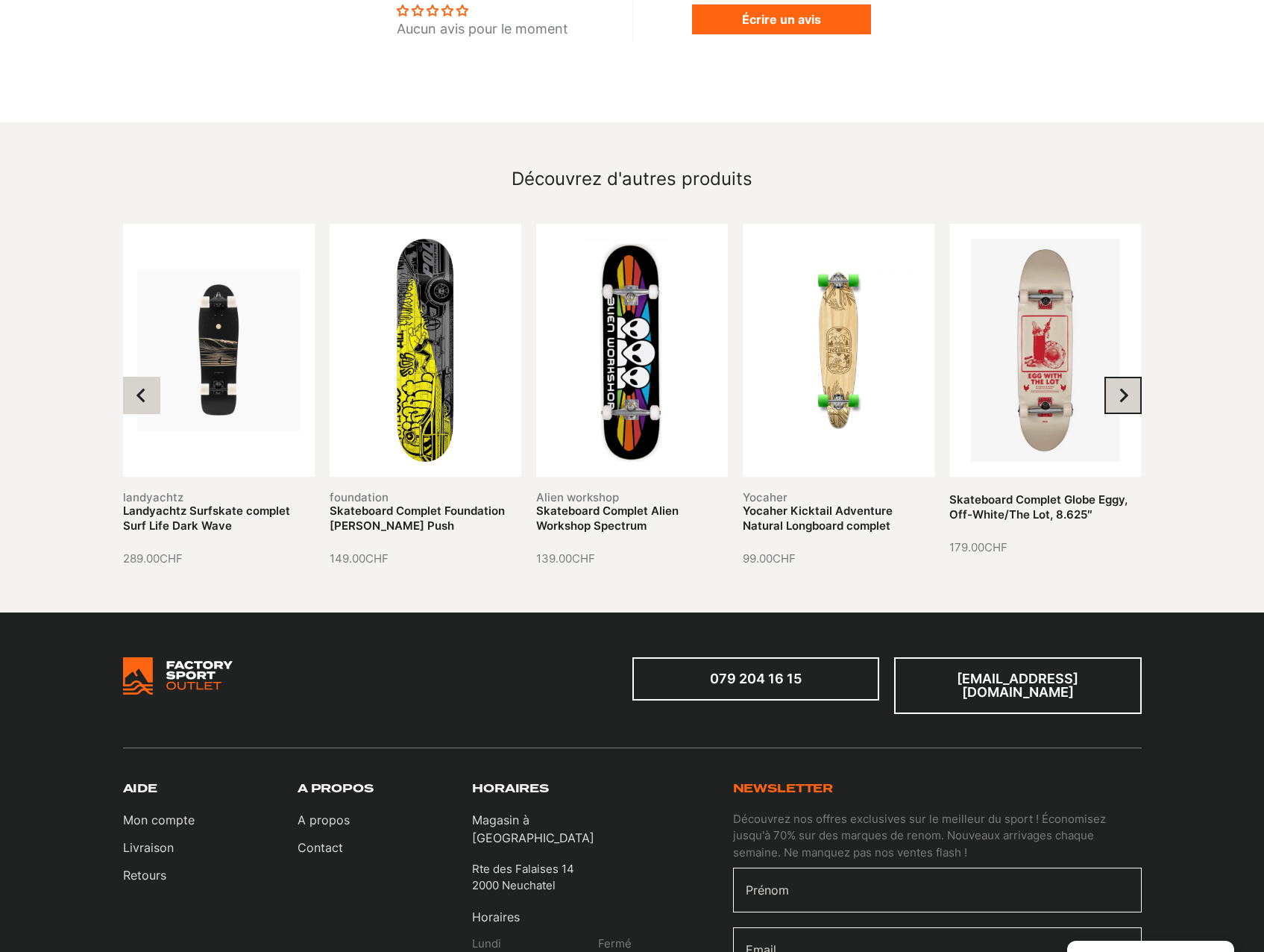
click at [1128, 388] on icon "Next slide" at bounding box center [1123, 395] width 15 height 15
